Goal: Task Accomplishment & Management: Manage account settings

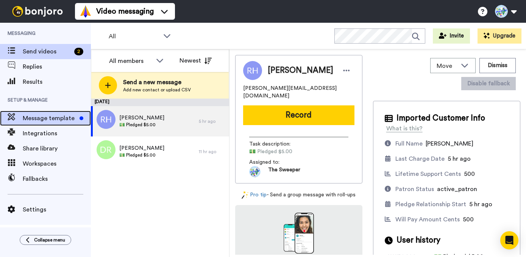
click at [50, 118] on span "Message template" at bounding box center [50, 118] width 54 height 9
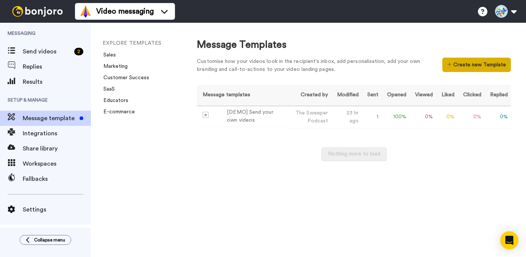
click at [485, 66] on button "Create new Template" at bounding box center [476, 65] width 69 height 14
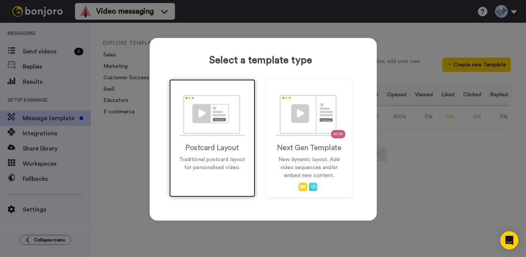
click at [220, 126] on img at bounding box center [211, 115] width 65 height 41
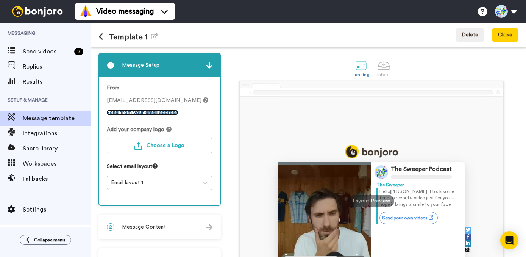
click at [151, 115] on link "Send from your email address" at bounding box center [142, 112] width 71 height 5
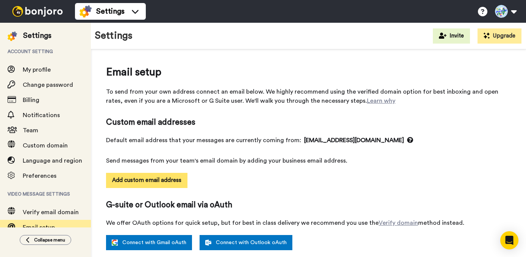
click at [161, 182] on button "Add custom email address" at bounding box center [146, 180] width 81 height 15
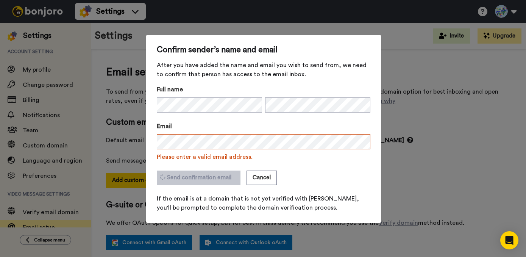
click at [267, 158] on span "Please enter a valid email address." at bounding box center [264, 156] width 214 height 9
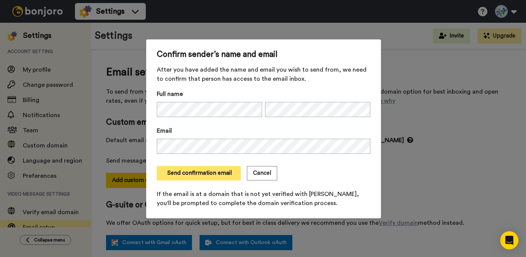
click at [209, 174] on button "Send confirmation email" at bounding box center [199, 173] width 84 height 14
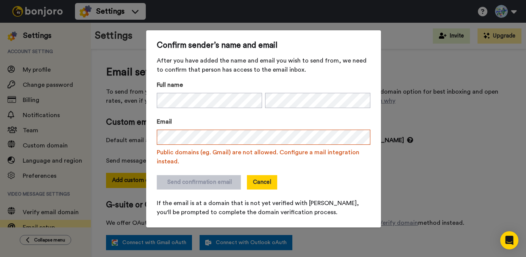
click at [258, 181] on button "Cancel" at bounding box center [262, 182] width 30 height 14
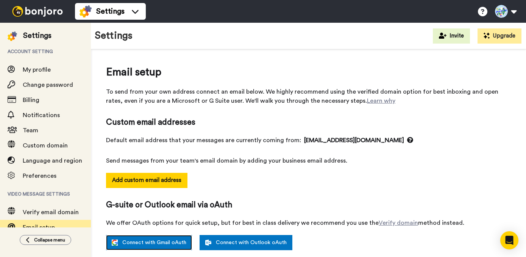
click at [170, 243] on link "Connect with Gmail oAuth" at bounding box center [149, 242] width 86 height 15
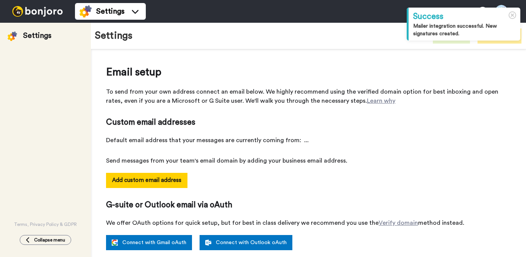
select select "163956"
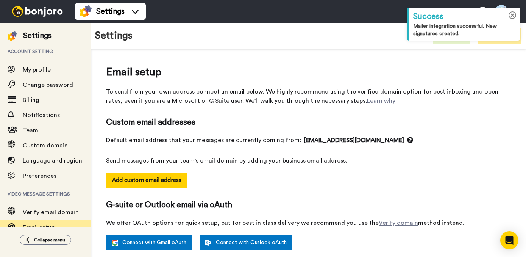
click at [512, 14] on icon at bounding box center [513, 15] width 8 height 8
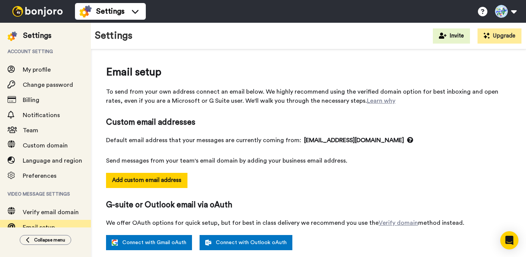
scroll to position [166, 0]
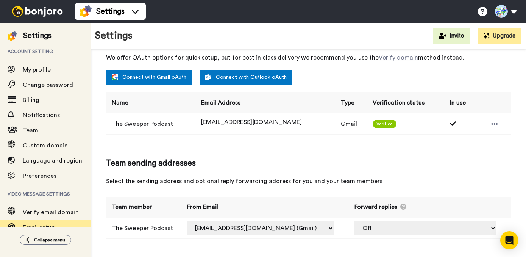
click at [94, 195] on div "Email setup To send from your own address connect an email below. We highly rec…" at bounding box center [308, 72] width 435 height 377
click at [89, 195] on span "Video message settings" at bounding box center [45, 193] width 91 height 21
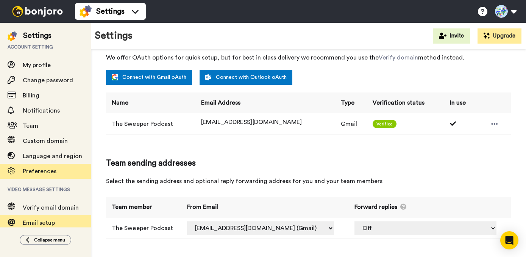
scroll to position [0, 0]
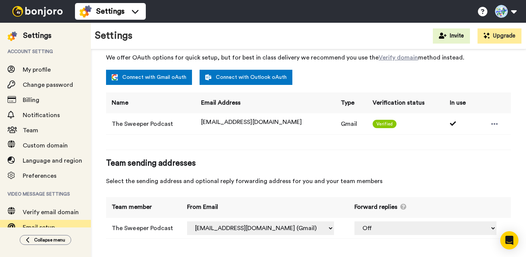
click at [38, 36] on div "Settings" at bounding box center [37, 35] width 28 height 11
click at [38, 11] on img at bounding box center [37, 11] width 57 height 11
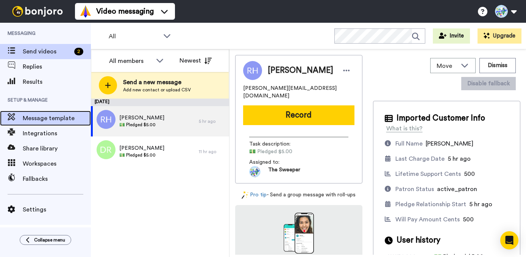
click at [59, 120] on span "Message template" at bounding box center [57, 118] width 68 height 9
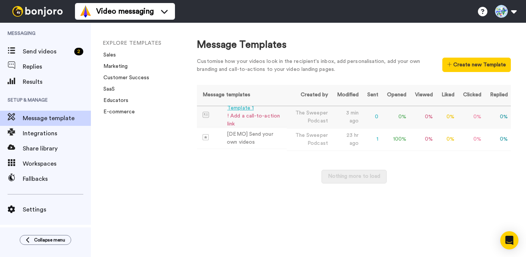
click at [250, 116] on div "! Add a call-to-action link" at bounding box center [255, 120] width 56 height 16
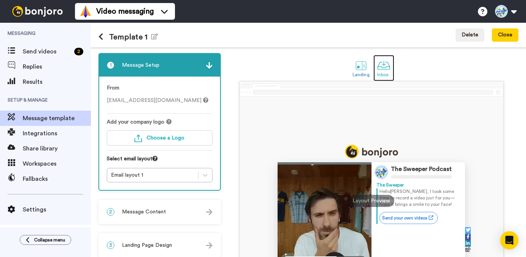
click at [384, 66] on div at bounding box center [383, 65] width 13 height 13
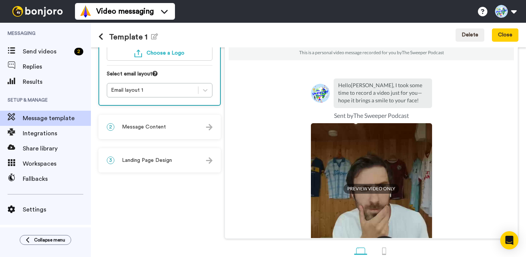
scroll to position [101, 0]
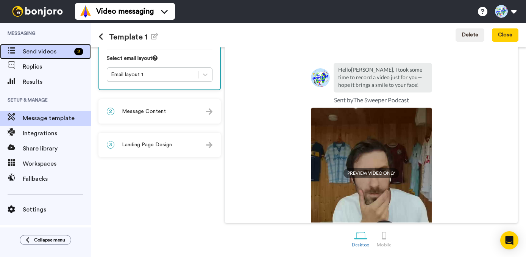
click at [44, 53] on span "Send videos" at bounding box center [47, 51] width 48 height 9
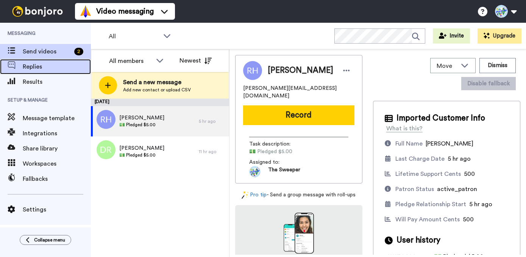
click at [35, 66] on span "Replies" at bounding box center [57, 66] width 68 height 9
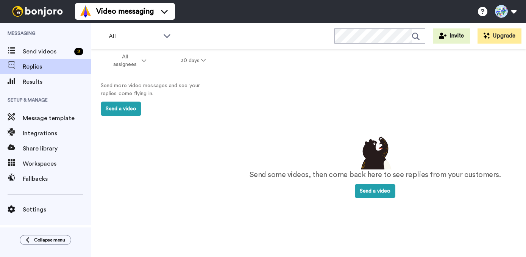
click at [113, 116] on div "Send more video messages and see your replies come flying in. Send a video" at bounding box center [157, 99] width 133 height 54
click at [120, 112] on button "Send a video" at bounding box center [121, 108] width 41 height 14
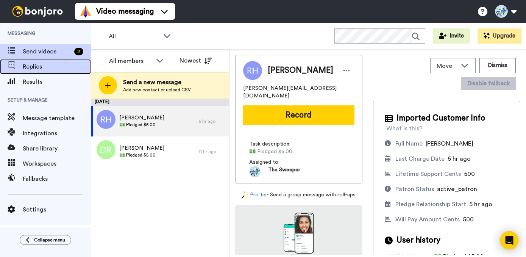
click at [32, 71] on span "Replies" at bounding box center [57, 66] width 68 height 9
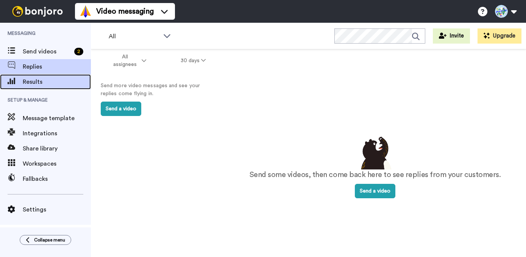
click at [33, 80] on span "Results" at bounding box center [57, 81] width 68 height 9
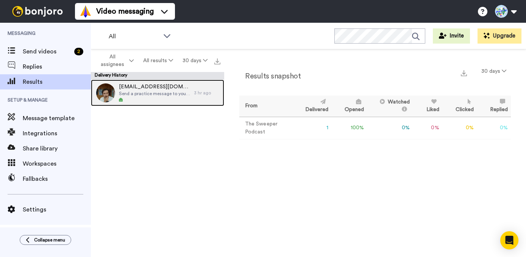
click at [161, 91] on span "Send a practice message to yourself" at bounding box center [154, 94] width 71 height 6
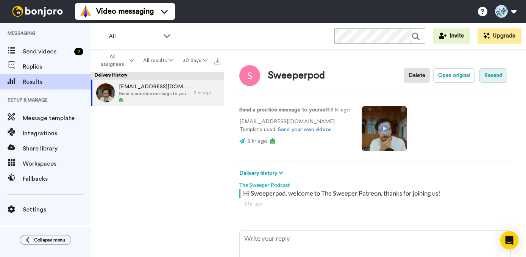
click at [483, 77] on button "Resend" at bounding box center [493, 75] width 28 height 14
click at [453, 76] on button "Open original" at bounding box center [454, 75] width 42 height 14
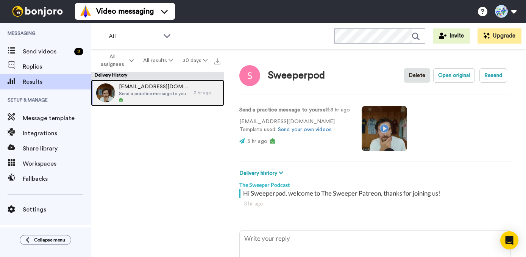
click at [172, 91] on span "Send a practice message to yourself" at bounding box center [154, 94] width 71 height 6
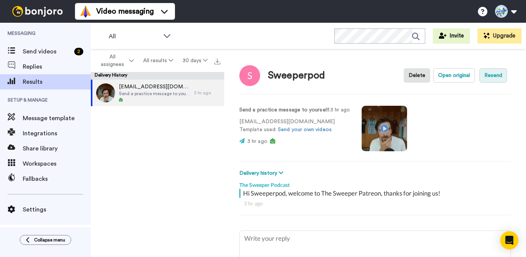
click at [490, 76] on button "Resend" at bounding box center [493, 75] width 28 height 14
type textarea "x"
click at [91, 124] on div "sweeperpod@gmail.com Send a practice message to yourself 3 hr ago" at bounding box center [157, 171] width 133 height 182
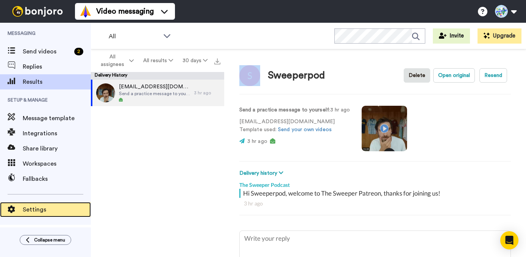
click at [46, 214] on span "Settings" at bounding box center [57, 209] width 68 height 9
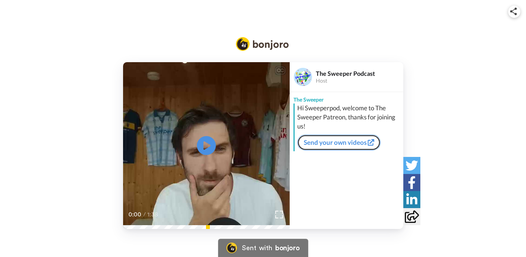
click at [346, 144] on link "Send your own videos" at bounding box center [338, 142] width 83 height 16
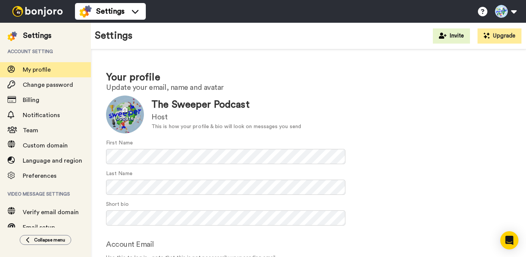
click at [112, 124] on div at bounding box center [125, 114] width 38 height 38
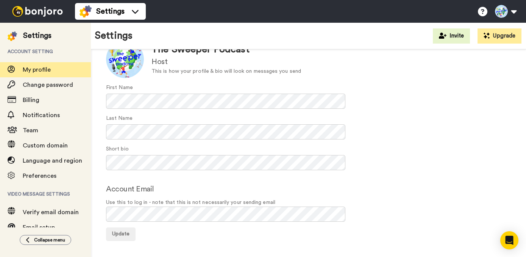
click at [25, 9] on img at bounding box center [37, 11] width 57 height 11
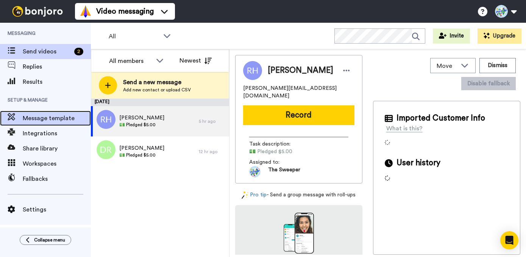
click at [68, 115] on span "Message template" at bounding box center [57, 118] width 68 height 9
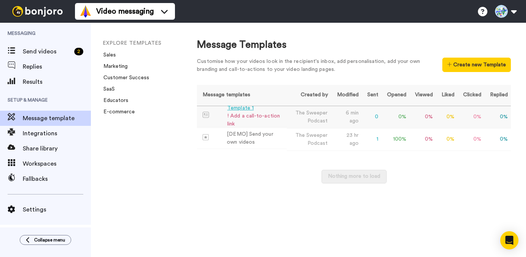
click at [247, 127] on div "! Add a call-to-action link" at bounding box center [255, 120] width 56 height 16
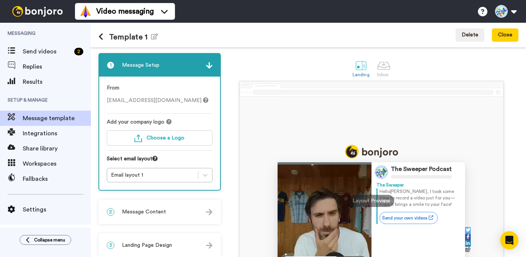
click at [172, 211] on div "2 Message Content" at bounding box center [159, 211] width 121 height 23
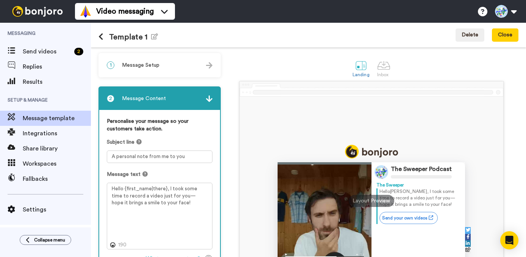
click at [140, 142] on icon at bounding box center [138, 141] width 5 height 5
click at [233, 83] on div "The Sweeper Podcast The Sweeper Hello Tom , I took some time to record a video …" at bounding box center [372, 193] width 294 height 224
click at [153, 67] on span "Message Setup" at bounding box center [140, 65] width 37 height 8
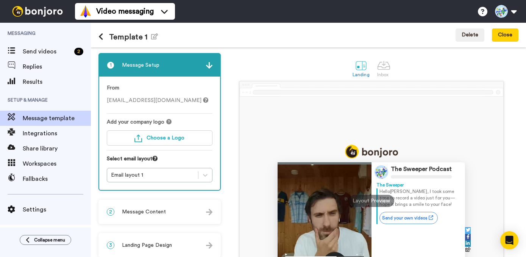
click at [169, 122] on icon at bounding box center [168, 121] width 5 height 5
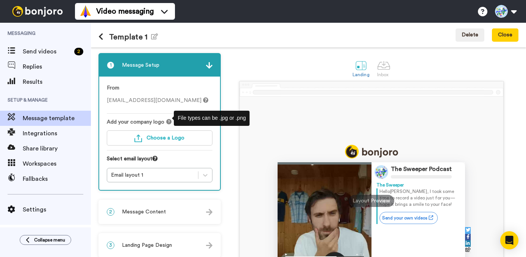
click at [169, 122] on icon at bounding box center [168, 121] width 5 height 5
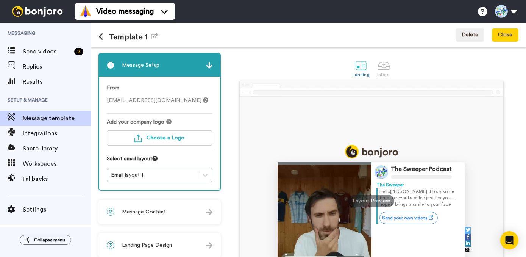
click at [158, 159] on icon at bounding box center [154, 158] width 5 height 5
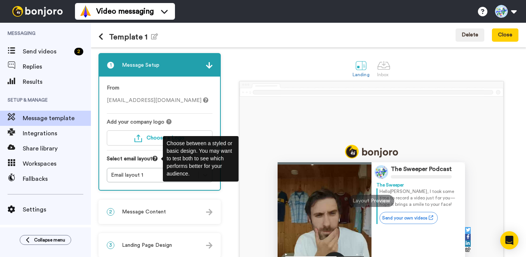
click at [153, 156] on div "Select email layout" at bounding box center [160, 161] width 106 height 13
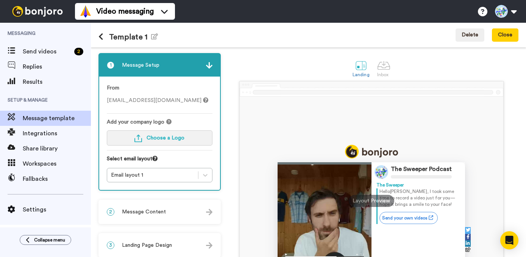
click at [160, 140] on span "Choose a Logo" at bounding box center [166, 137] width 38 height 5
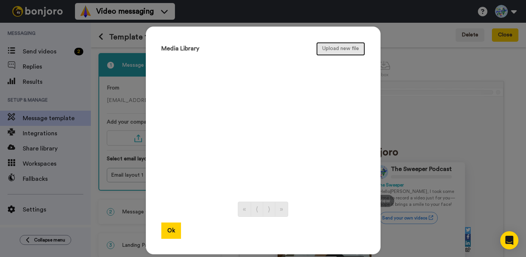
click at [337, 49] on button "Upload new file" at bounding box center [340, 49] width 49 height 14
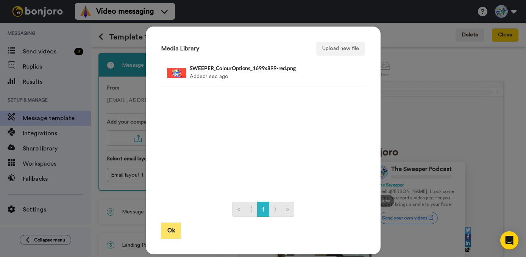
click at [169, 231] on button "Ok" at bounding box center [171, 230] width 20 height 16
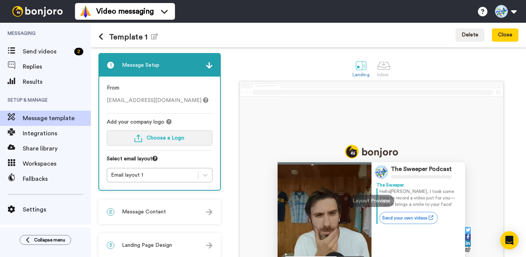
scroll to position [56, 0]
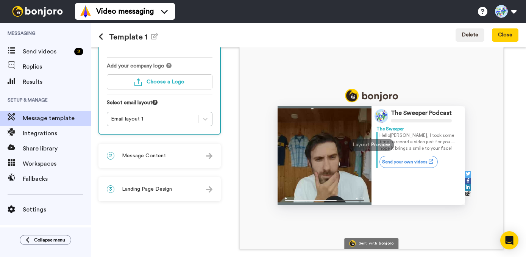
click at [190, 156] on div "2 Message Content" at bounding box center [159, 155] width 121 height 23
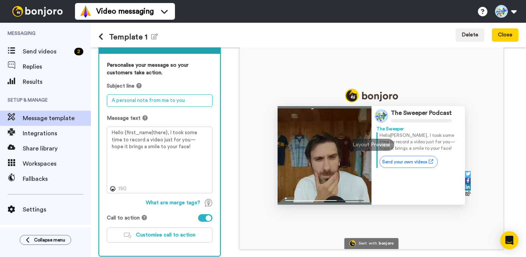
drag, startPoint x: 187, startPoint y: 99, endPoint x: 101, endPoint y: 99, distance: 86.3
click at [101, 99] on div "Personalise your message so your customers take action. Subject line A personal…" at bounding box center [159, 155] width 121 height 202
type textarea "Welcome to The Sweeper Patreon!"
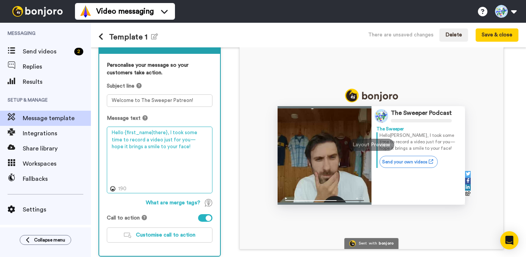
click at [153, 131] on textarea "Hello {first_name|there}, I took some time to record a video just for you—hope …" at bounding box center [160, 159] width 106 height 67
click at [161, 133] on textarea "Hello {first_name|there}, I took some time to record a video just for you—hope …" at bounding box center [160, 159] width 106 height 67
click at [164, 133] on textarea "Hello {first_name|there}, I took some time to record a video just for you—hope …" at bounding box center [160, 159] width 106 height 67
click at [169, 143] on textarea "Hello {first_name|there}, I took some time to record a video just for you—hope …" at bounding box center [160, 159] width 106 height 67
drag, startPoint x: 175, startPoint y: 148, endPoint x: 111, endPoint y: 135, distance: 65.6
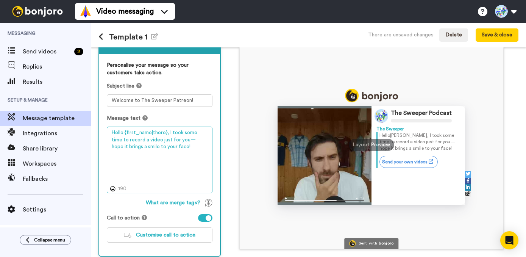
click at [111, 135] on textarea "Hello {first_name|there}, I took some time to record a video just for you—hope …" at bounding box center [160, 159] width 106 height 67
type textarea "`"
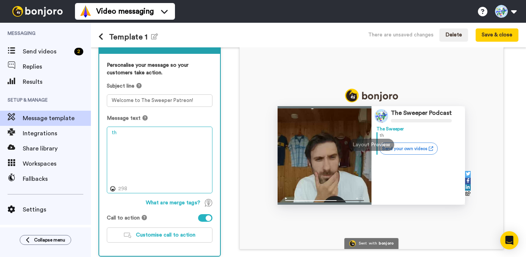
type textarea "t"
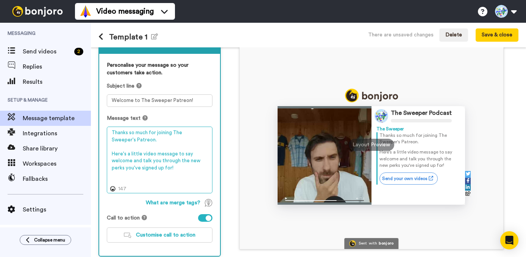
scroll to position [95, 0]
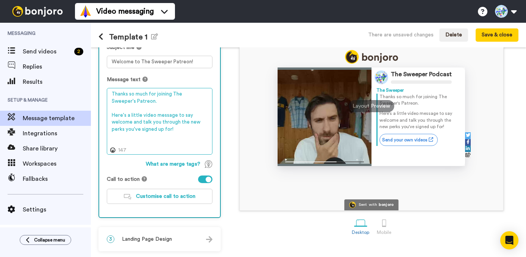
type textarea "Thanks so much for joining The Sweeper's Patreon. Here's a little video message…"
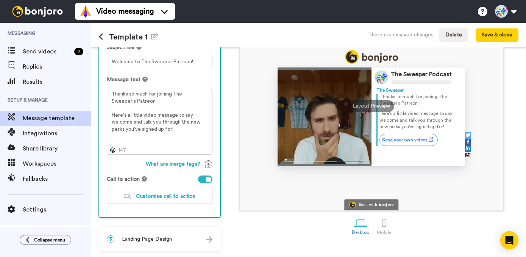
click at [142, 179] on icon at bounding box center [144, 178] width 5 height 5
click at [139, 170] on div "Personalise your message so your customers take action. Subject line Welcome to…" at bounding box center [159, 116] width 121 height 202
click at [200, 178] on div at bounding box center [205, 179] width 14 height 8
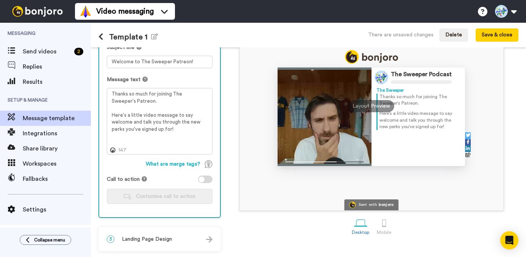
click at [208, 179] on div at bounding box center [205, 179] width 14 height 8
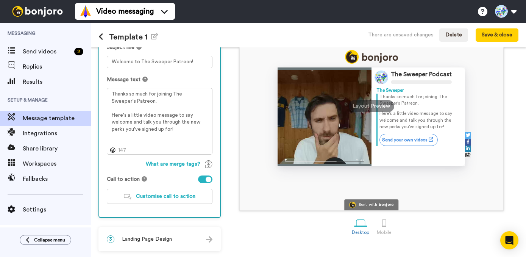
click at [201, 179] on div at bounding box center [205, 179] width 14 height 8
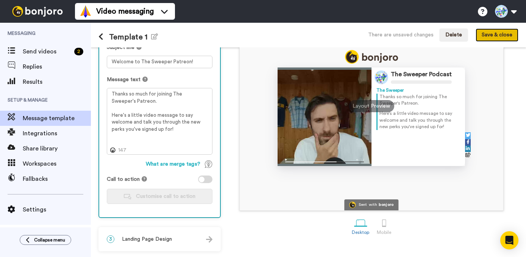
click at [495, 37] on button "Save & close" at bounding box center [497, 35] width 43 height 14
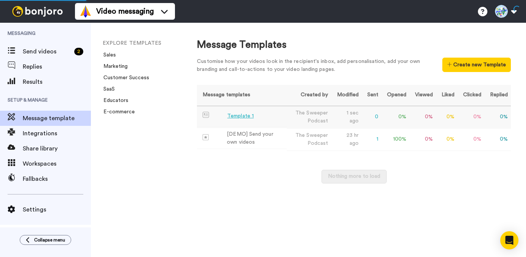
click at [242, 114] on div "Template 1" at bounding box center [240, 116] width 27 height 8
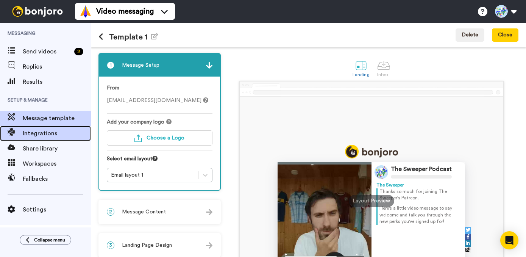
click at [46, 133] on span "Integrations" at bounding box center [57, 133] width 68 height 9
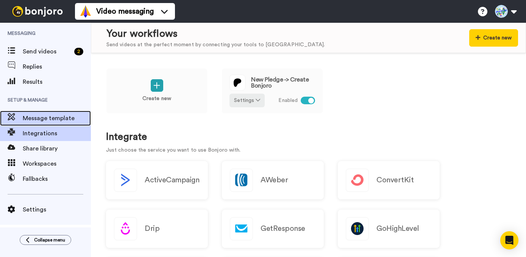
click at [39, 116] on span "Message template" at bounding box center [57, 118] width 68 height 9
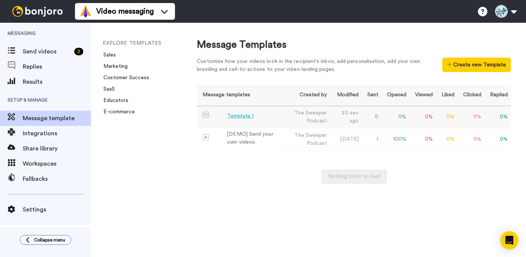
click at [272, 119] on td "Template 1" at bounding box center [241, 116] width 89 height 21
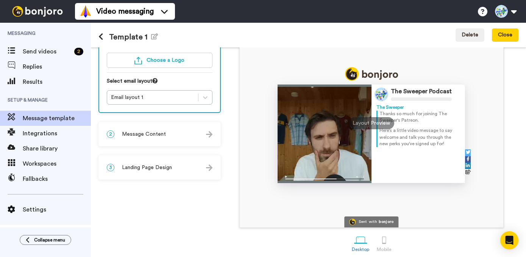
scroll to position [83, 0]
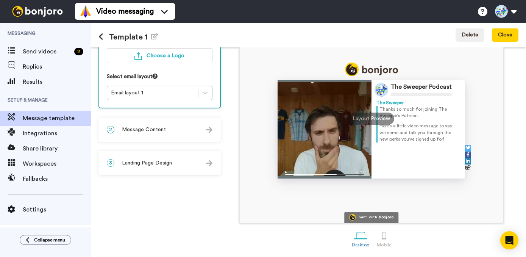
click at [379, 217] on div "bonjoro" at bounding box center [386, 217] width 15 height 4
click at [34, 55] on span "Send videos" at bounding box center [47, 51] width 48 height 9
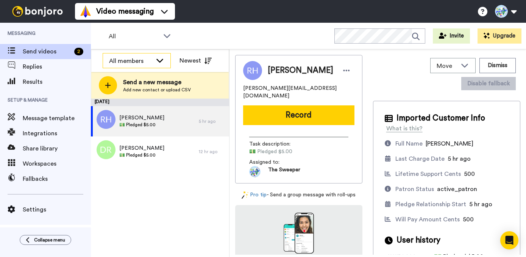
click at [160, 64] on icon at bounding box center [159, 60] width 9 height 8
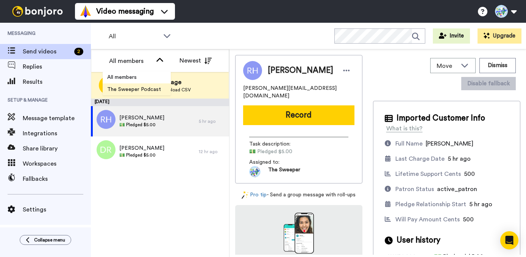
click at [146, 86] on span "The Sweeper Podcast" at bounding box center [134, 90] width 63 height 8
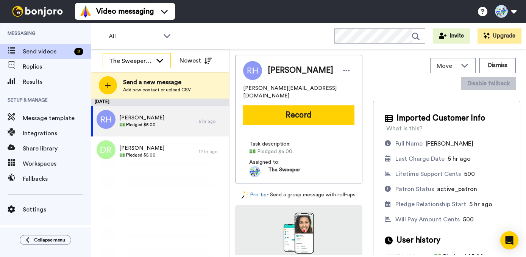
click at [160, 60] on icon at bounding box center [159, 60] width 9 height 8
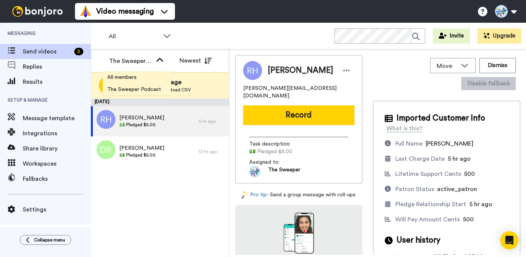
click at [144, 74] on li "All members" at bounding box center [137, 77] width 68 height 12
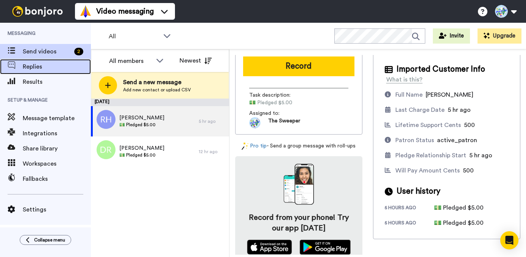
click at [36, 69] on span "Replies" at bounding box center [57, 66] width 68 height 9
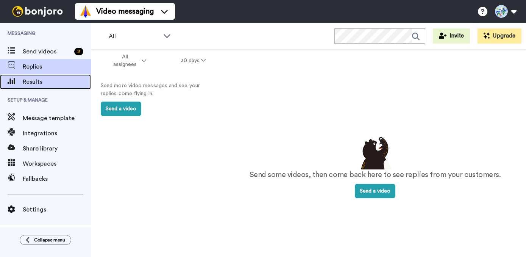
click at [34, 83] on span "Results" at bounding box center [57, 81] width 68 height 9
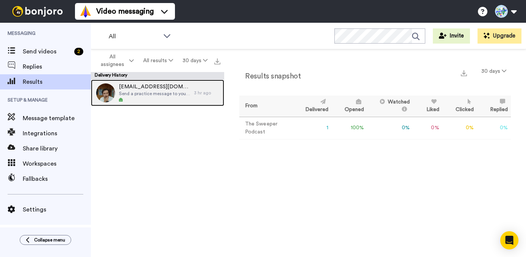
click at [144, 91] on span "Send a practice message to yourself" at bounding box center [154, 94] width 71 height 6
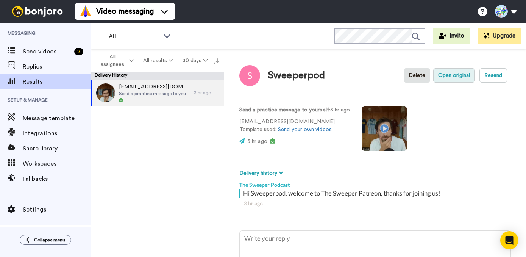
click at [450, 79] on button "Open original" at bounding box center [454, 75] width 42 height 14
click at [487, 75] on button "Resend" at bounding box center [493, 75] width 28 height 14
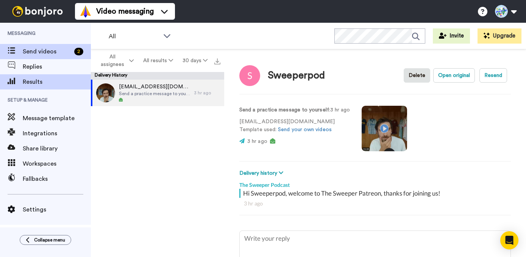
type textarea "x"
click at [42, 52] on span "Send videos" at bounding box center [47, 51] width 48 height 9
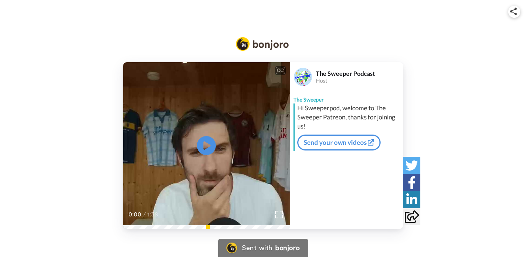
click at [280, 72] on div "CC" at bounding box center [280, 71] width 9 height 8
click at [281, 68] on div "CC" at bounding box center [280, 71] width 9 height 8
